Goal: Information Seeking & Learning: Learn about a topic

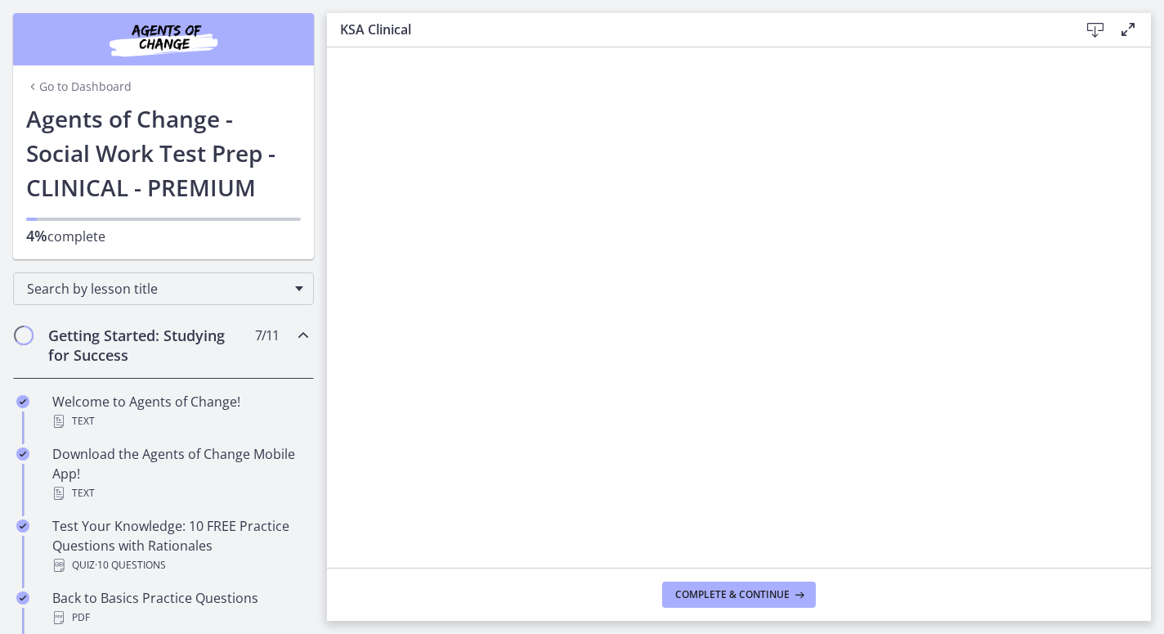
scroll to position [332, 0]
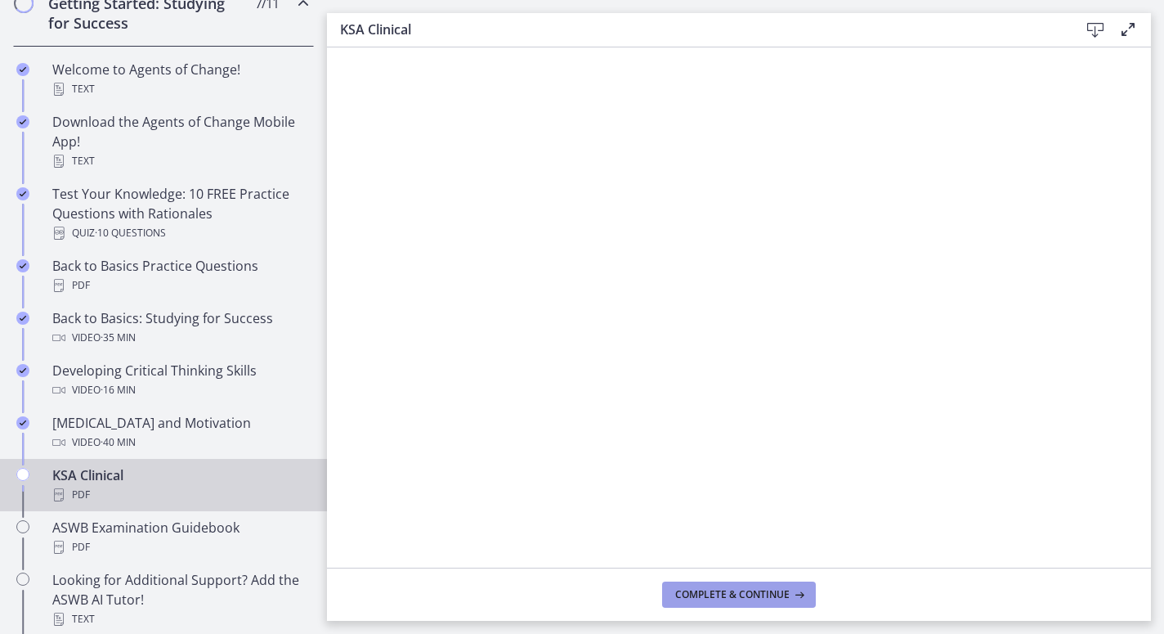
click at [740, 596] on span "Complete & continue" at bounding box center [732, 594] width 114 height 13
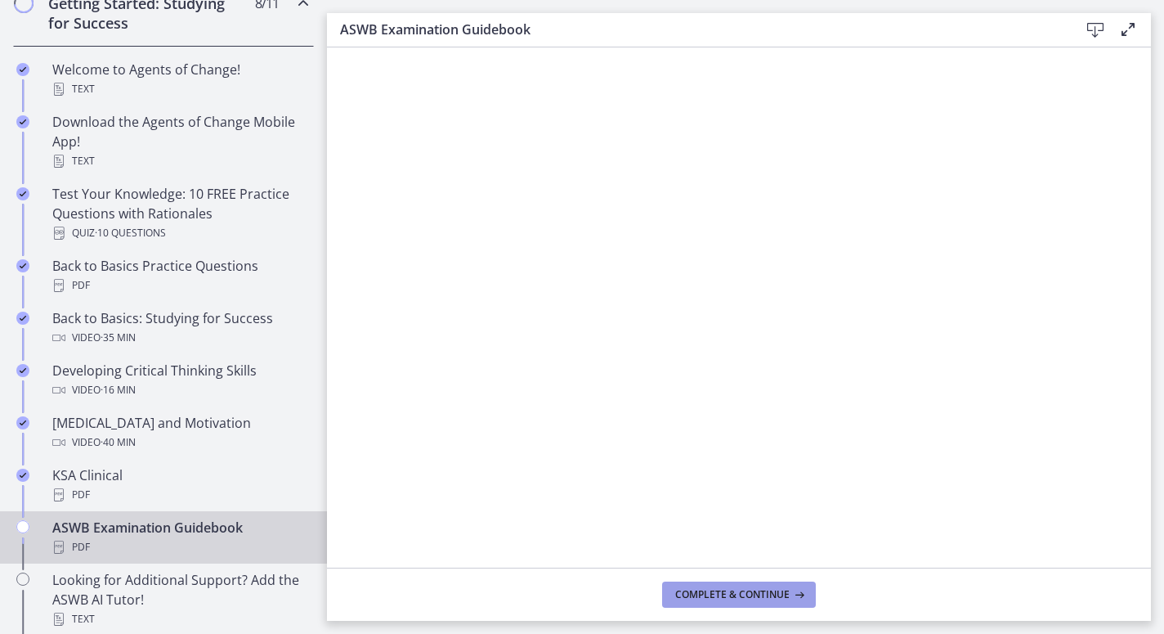
click at [735, 594] on span "Complete & continue" at bounding box center [732, 594] width 114 height 13
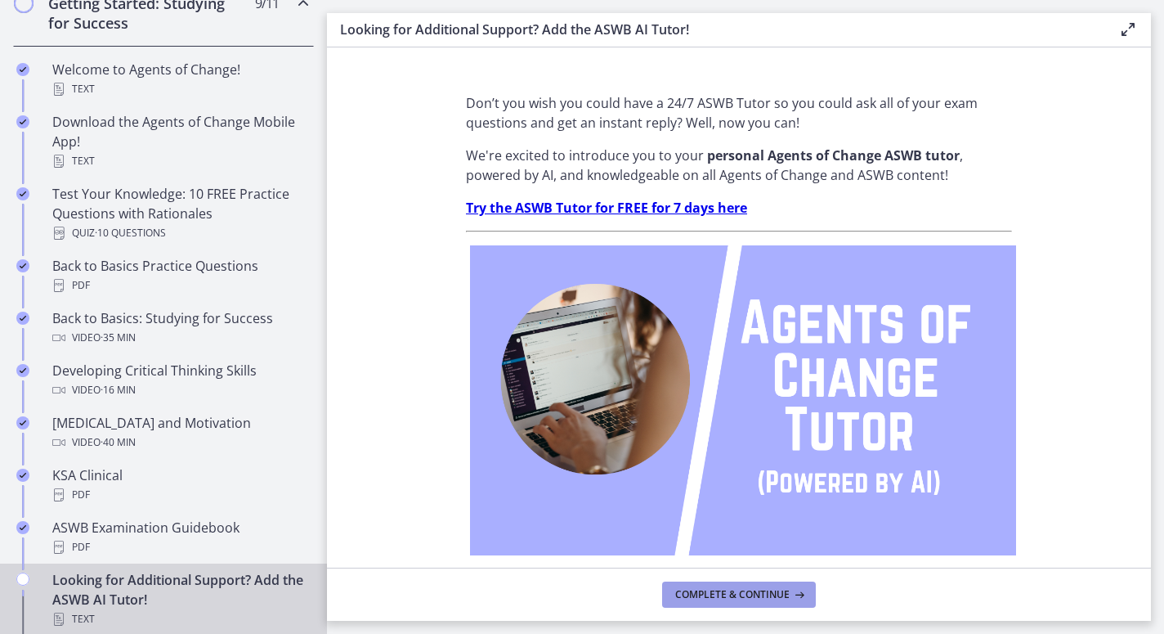
click at [738, 593] on span "Complete & continue" at bounding box center [732, 594] width 114 height 13
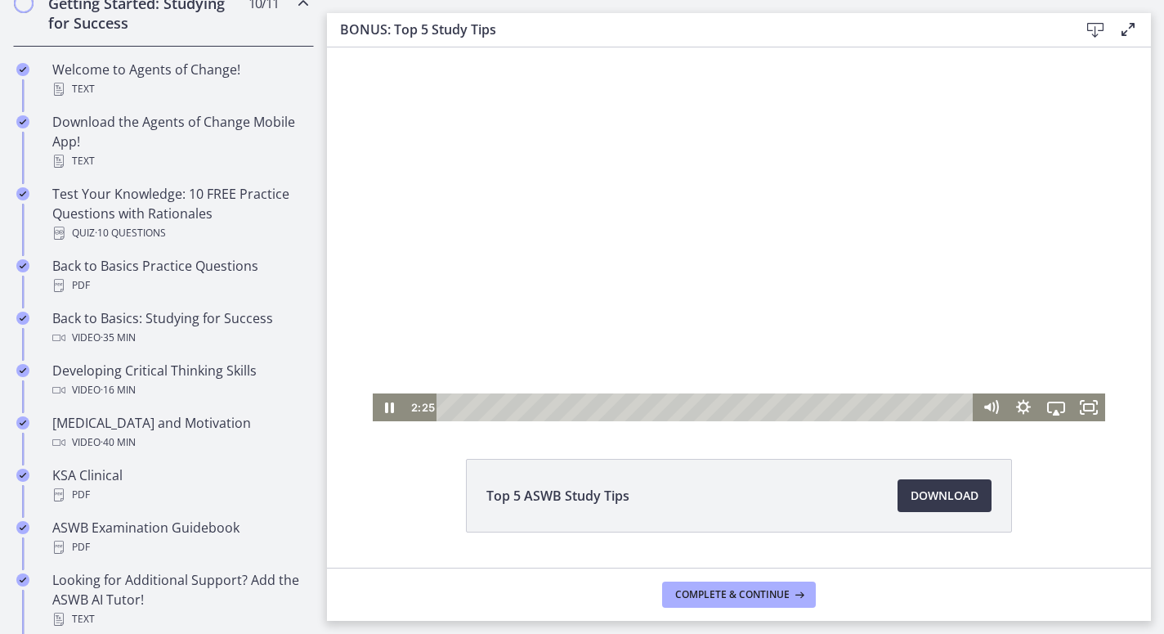
scroll to position [43, 0]
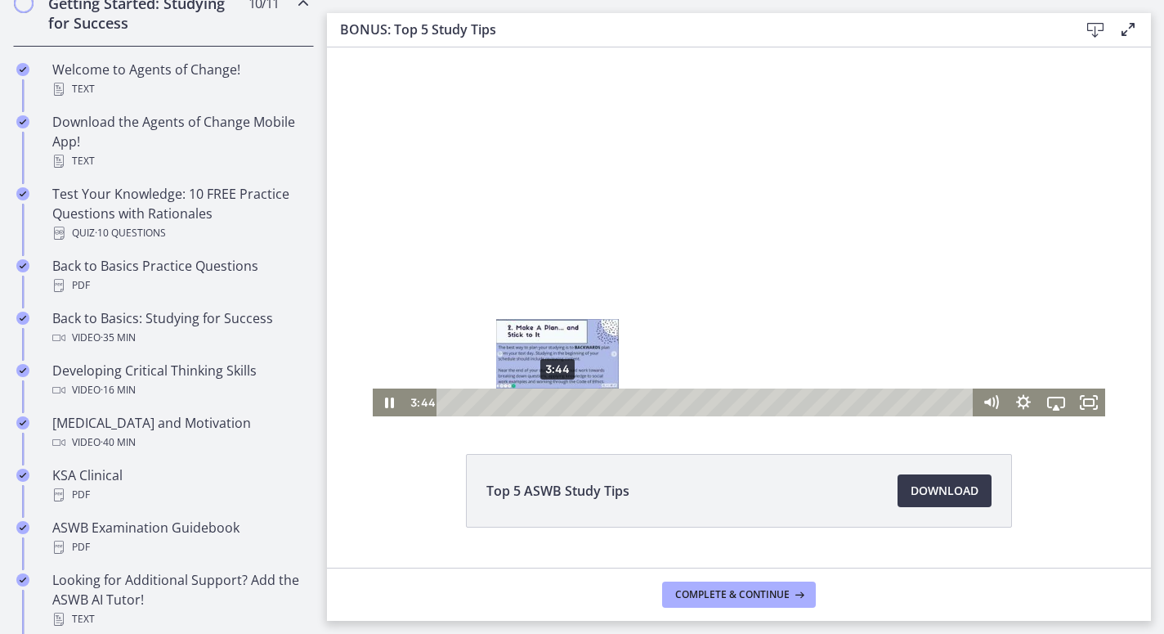
click at [558, 400] on div "3:44" at bounding box center [708, 402] width 518 height 28
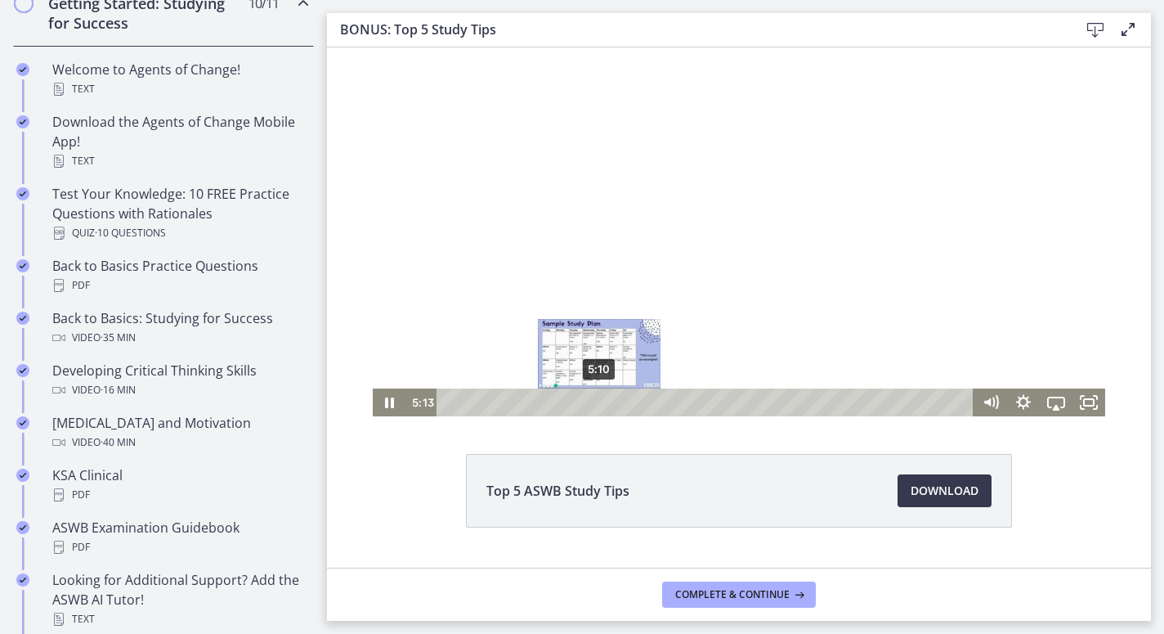
click at [599, 402] on div "5:10" at bounding box center [708, 402] width 518 height 28
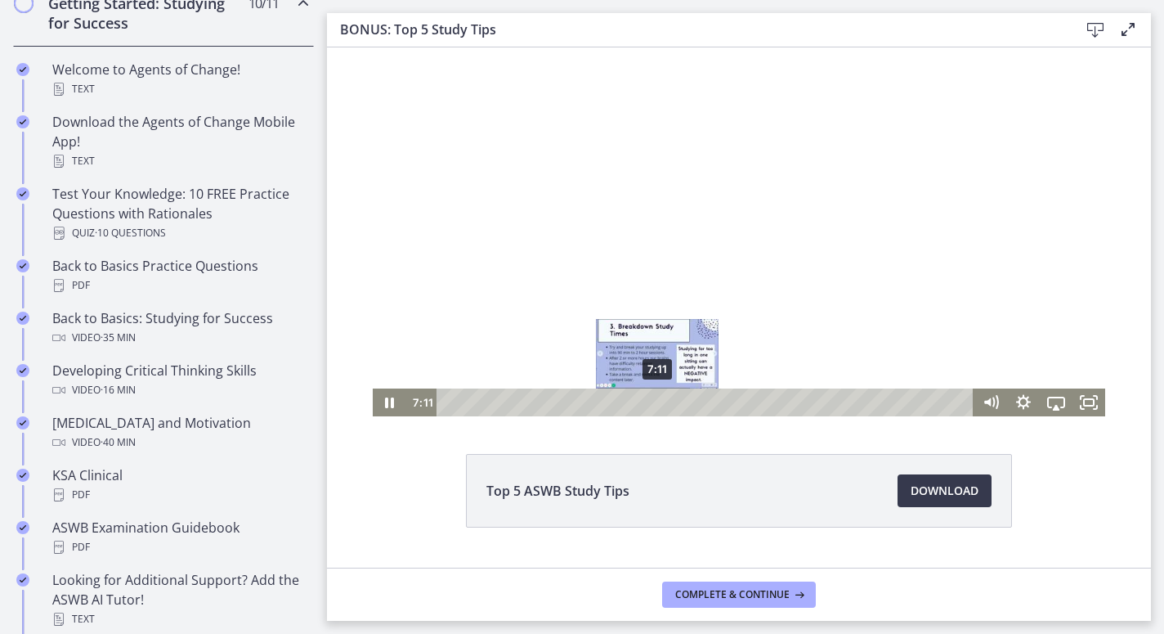
drag, startPoint x: 599, startPoint y: 401, endPoint x: 658, endPoint y: 404, distance: 58.9
click at [658, 404] on div "Playbar" at bounding box center [657, 401] width 9 height 9
click at [661, 399] on div "Playbar" at bounding box center [660, 401] width 9 height 9
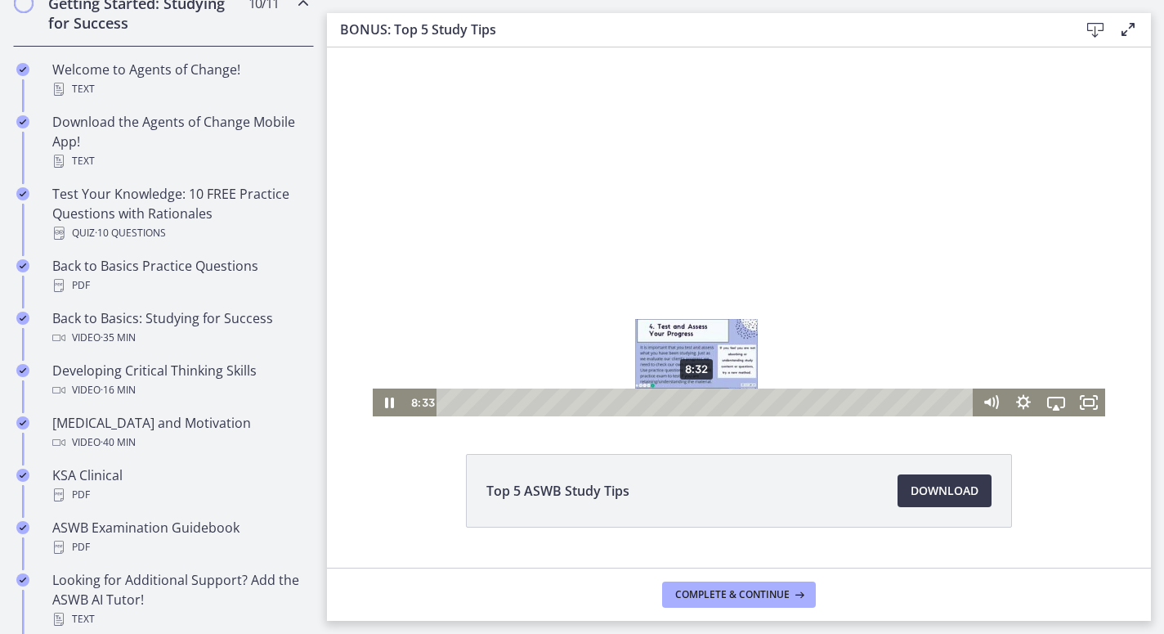
drag, startPoint x: 661, startPoint y: 399, endPoint x: 697, endPoint y: 400, distance: 36.8
click at [697, 400] on div "Playbar" at bounding box center [696, 401] width 9 height 9
drag, startPoint x: 697, startPoint y: 401, endPoint x: 719, endPoint y: 401, distance: 21.3
click at [719, 401] on div "Playbar" at bounding box center [715, 401] width 9 height 9
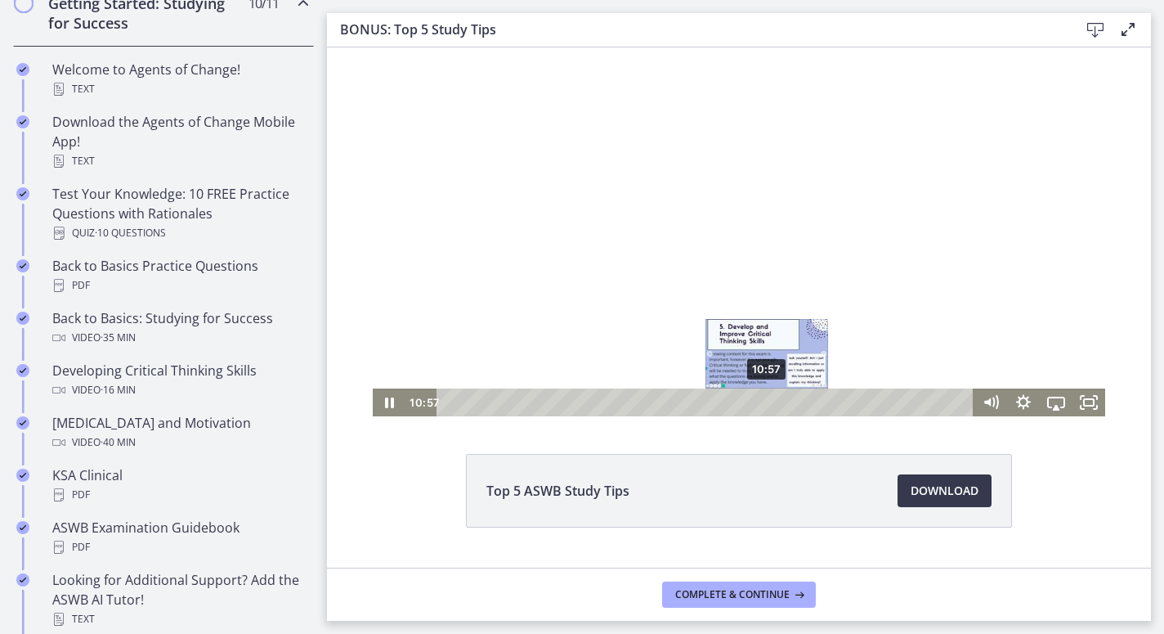
drag, startPoint x: 718, startPoint y: 398, endPoint x: 768, endPoint y: 406, distance: 50.4
click at [768, 406] on div "Playbar" at bounding box center [766, 401] width 9 height 9
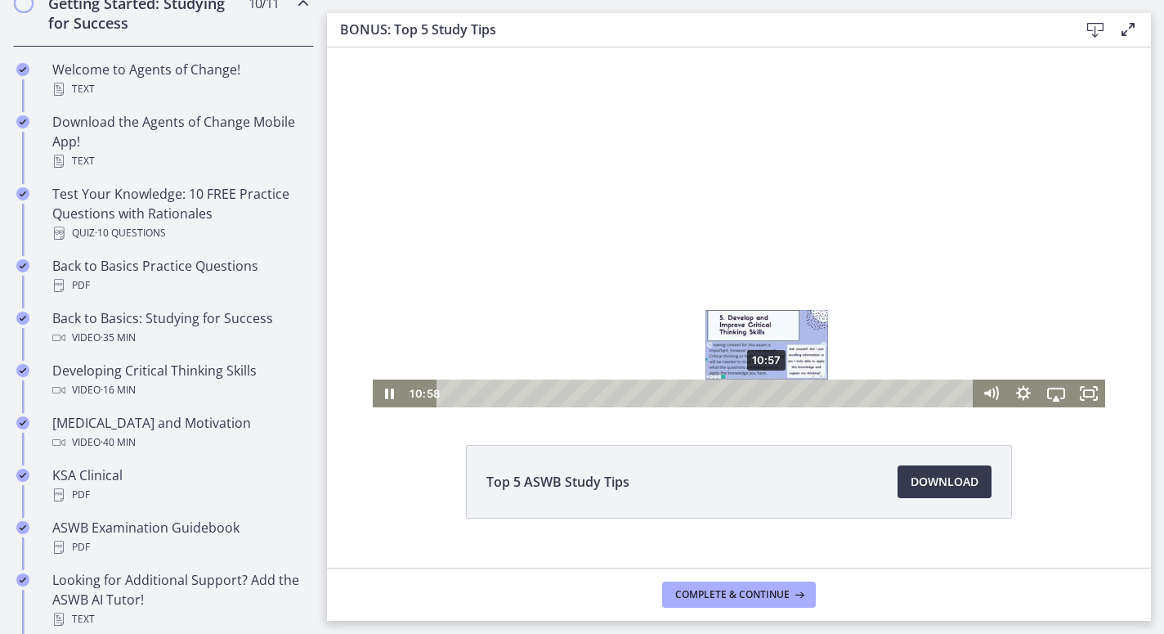
scroll to position [54, 0]
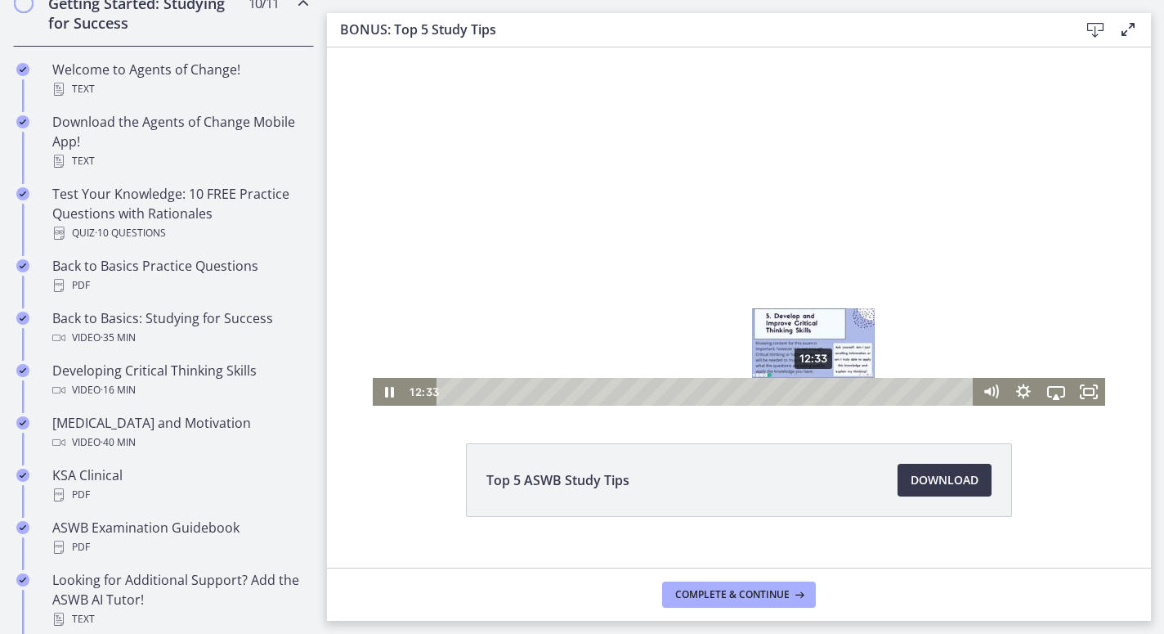
drag, startPoint x: 786, startPoint y: 391, endPoint x: 814, endPoint y: 393, distance: 27.9
click at [814, 393] on div "Playbar" at bounding box center [813, 391] width 9 height 9
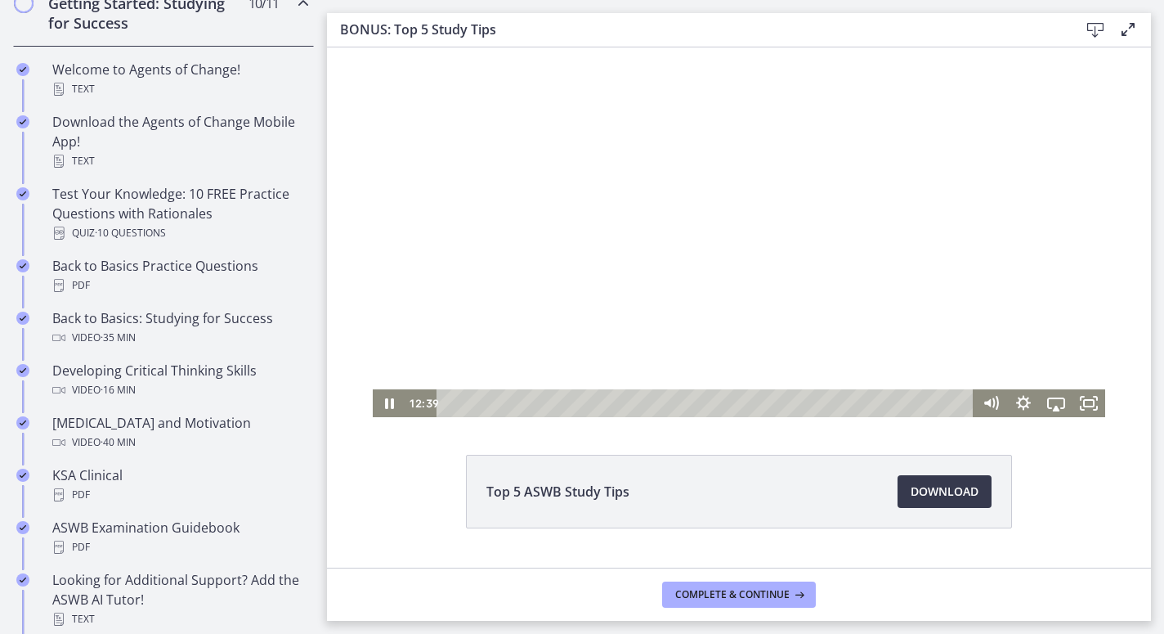
scroll to position [45, 0]
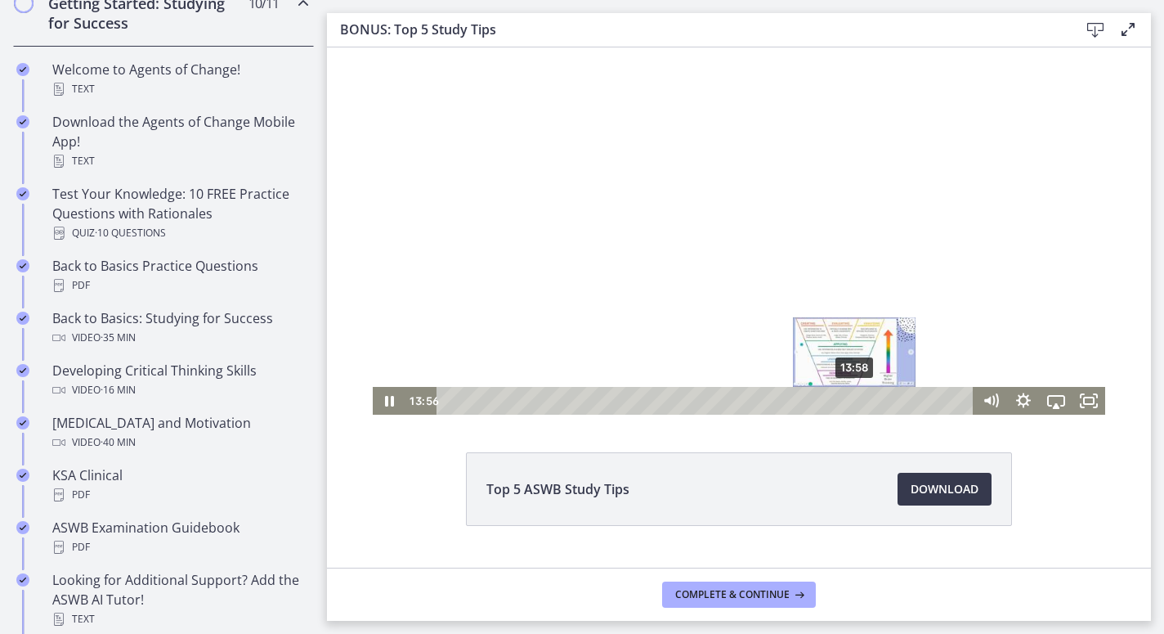
drag, startPoint x: 817, startPoint y: 397, endPoint x: 855, endPoint y: 400, distance: 38.6
click at [855, 400] on div "Playbar" at bounding box center [853, 400] width 9 height 9
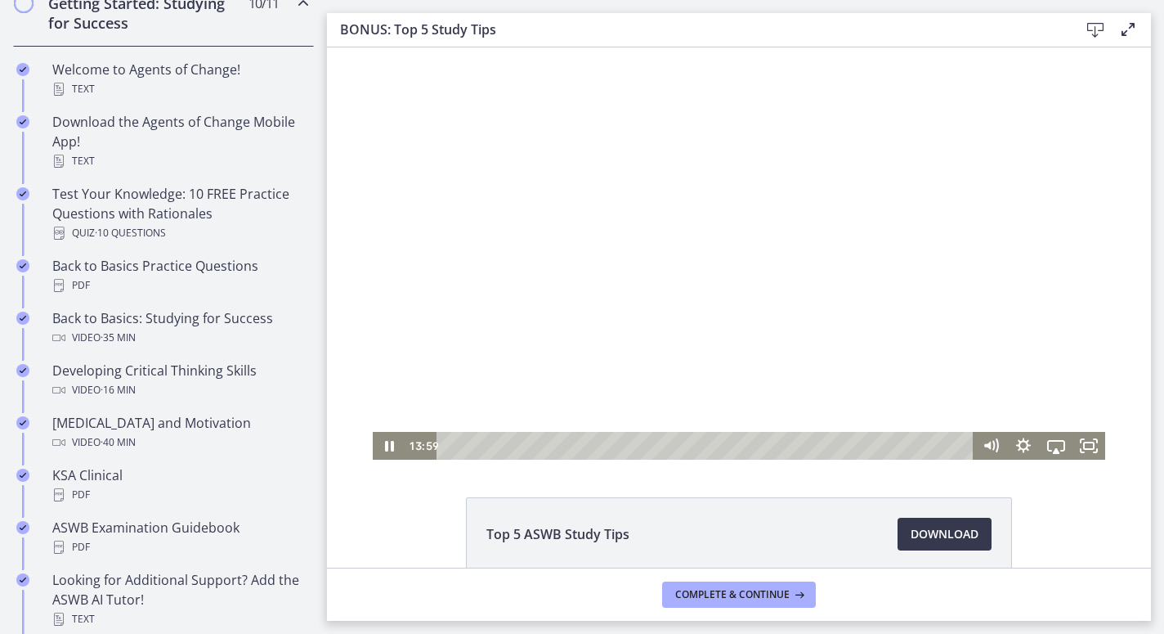
scroll to position [0, 0]
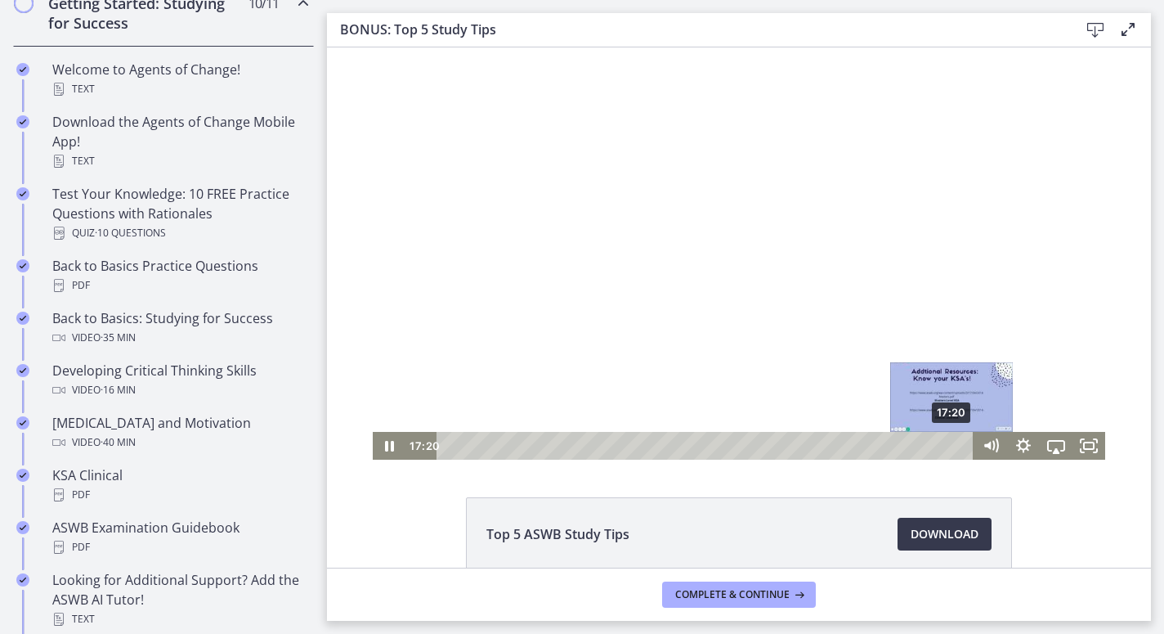
click at [960, 450] on div "17:20" at bounding box center [708, 446] width 518 height 28
drag, startPoint x: 957, startPoint y: 444, endPoint x: 935, endPoint y: 447, distance: 22.3
click at [935, 447] on div "Playbar" at bounding box center [934, 445] width 9 height 9
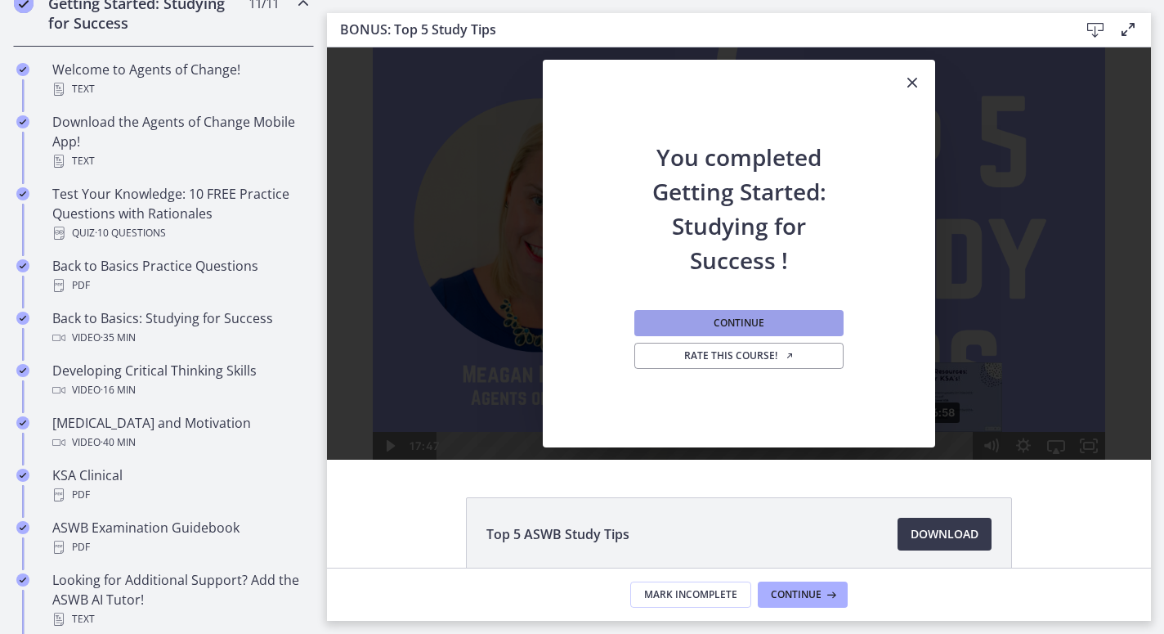
click at [778, 321] on button "Continue" at bounding box center [738, 323] width 209 height 26
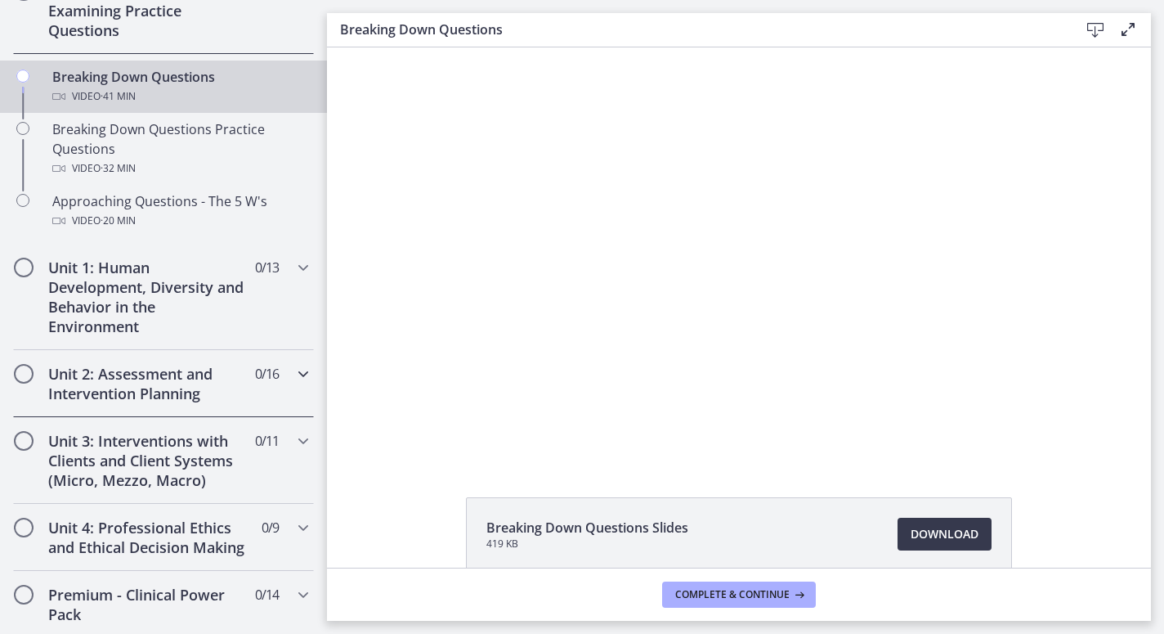
scroll to position [407, 0]
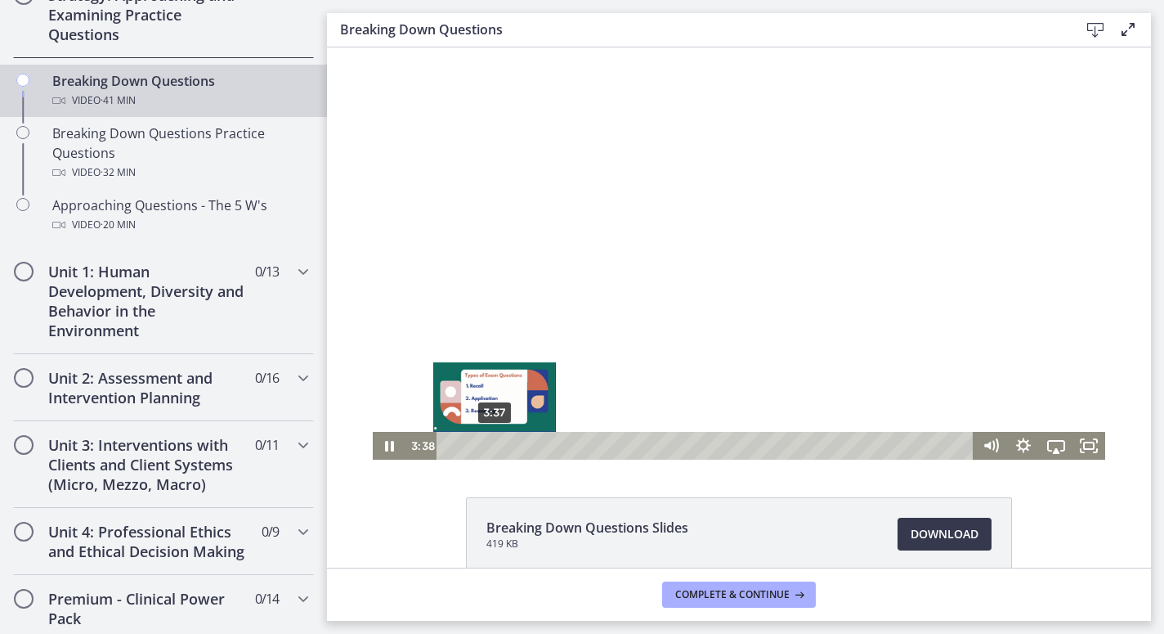
drag, startPoint x: 482, startPoint y: 445, endPoint x: 495, endPoint y: 443, distance: 12.4
click at [495, 443] on div "Playbar" at bounding box center [494, 445] width 9 height 9
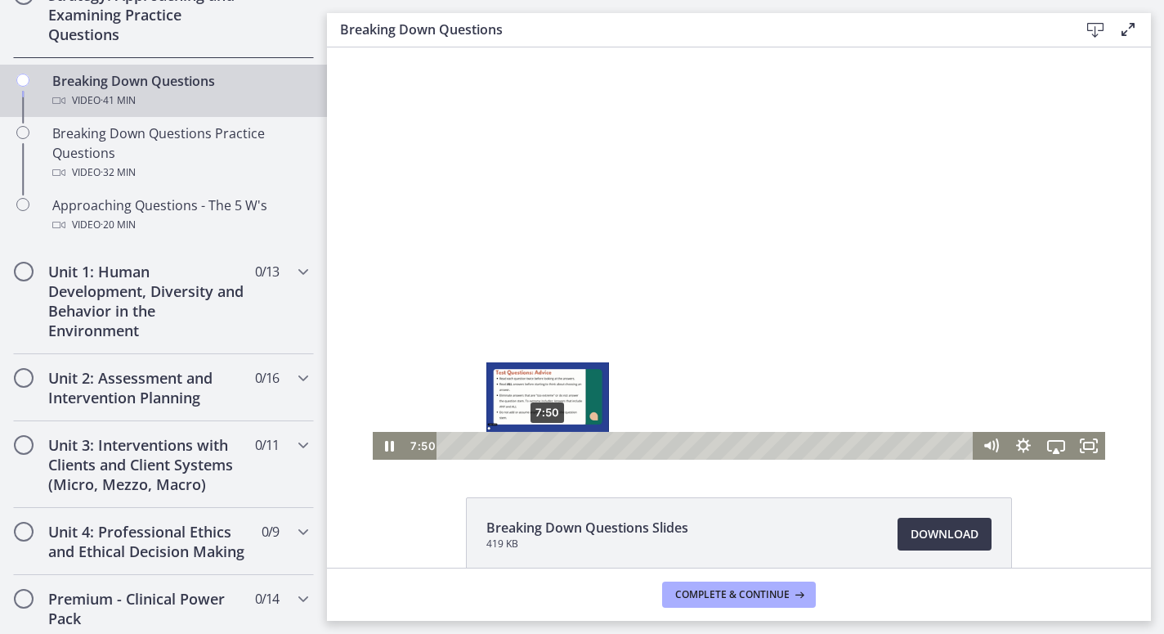
click at [548, 453] on div "7:50" at bounding box center [708, 446] width 518 height 28
drag, startPoint x: 548, startPoint y: 444, endPoint x: 563, endPoint y: 446, distance: 15.7
click at [563, 446] on div "Playbar" at bounding box center [562, 445] width 9 height 9
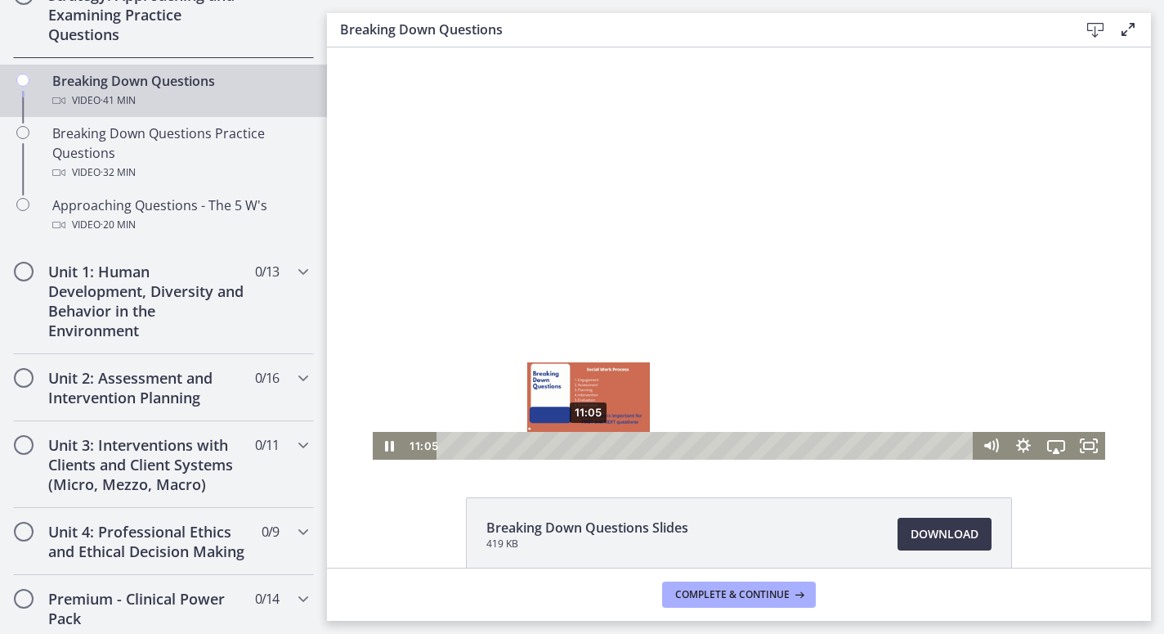
drag, startPoint x: 563, startPoint y: 444, endPoint x: 589, endPoint y: 443, distance: 26.2
click at [589, 443] on div "Playbar" at bounding box center [588, 445] width 9 height 9
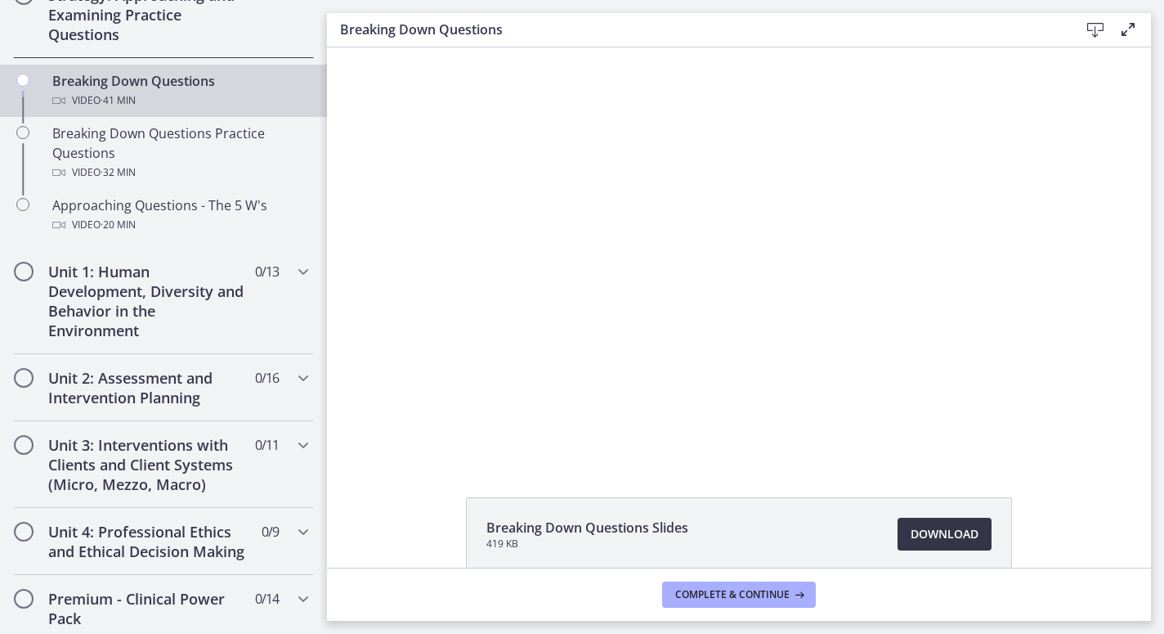
click at [933, 541] on span "Download Opens in a new window" at bounding box center [945, 534] width 68 height 20
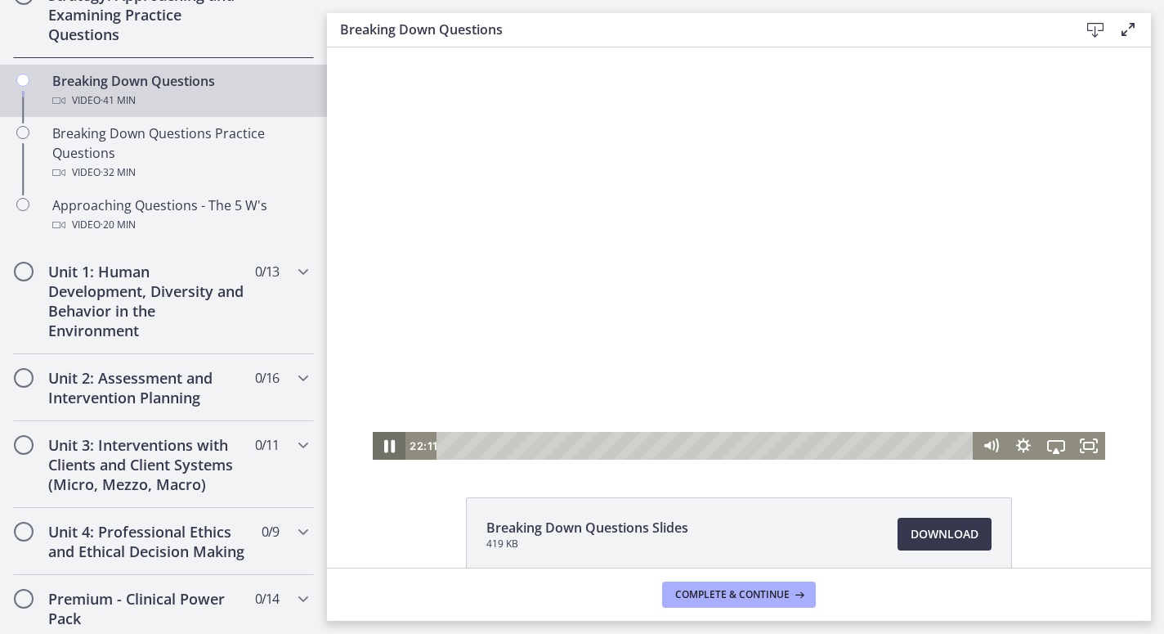
click at [394, 444] on icon "Pause" at bounding box center [389, 446] width 11 height 13
